Goal: Find specific page/section: Find specific page/section

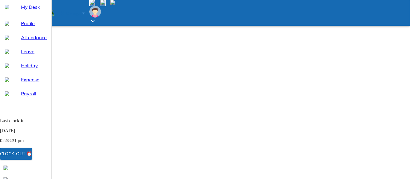
click at [21, 97] on span "Payroll" at bounding box center [34, 93] width 26 height 7
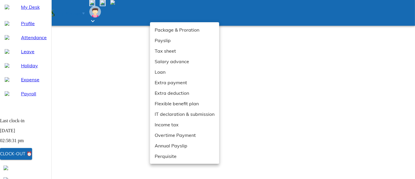
click at [163, 83] on li "Extra payment" at bounding box center [184, 82] width 69 height 11
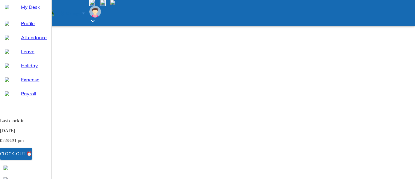
click at [36, 83] on span "Expense" at bounding box center [34, 79] width 26 height 7
select select "9"
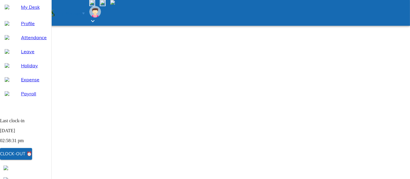
click at [24, 69] on span "Holiday" at bounding box center [34, 65] width 26 height 7
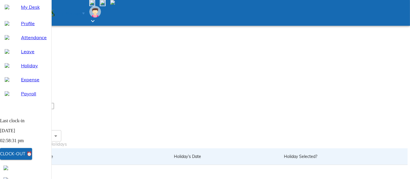
scroll to position [80, 0]
